Goal: Transaction & Acquisition: Purchase product/service

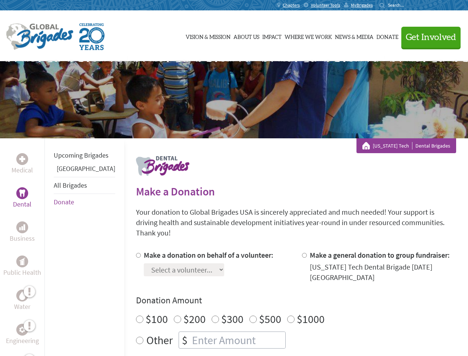
click at [409, 5] on div "Search for:" at bounding box center [394, 5] width 30 height 6
click at [428, 37] on span "Get Involved" at bounding box center [431, 37] width 50 height 9
click at [49, 247] on div "Upcoming Brigades Panama All Brigades Donate" at bounding box center [84, 316] width 80 height 356
click at [297, 312] on label "$1000" at bounding box center [311, 319] width 28 height 14
click at [287, 315] on input "$1000" at bounding box center [290, 318] width 7 height 7
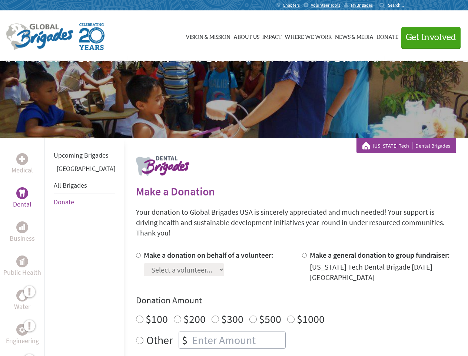
radio input "true"
click at [136, 253] on input "Make a donation on behalf of a volunteer:" at bounding box center [138, 255] width 5 height 5
radio input "true"
click at [302, 253] on input "Make a general donation to group fundraiser:" at bounding box center [304, 255] width 5 height 5
radio input "true"
